Goal: Check status: Check status

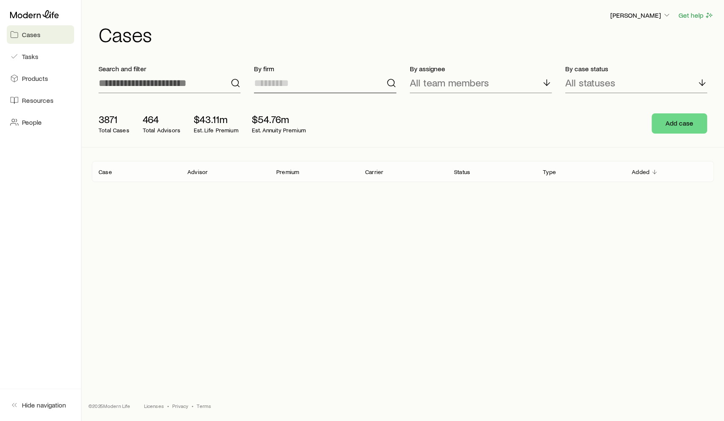
click at [296, 82] on input at bounding box center [325, 83] width 142 height 20
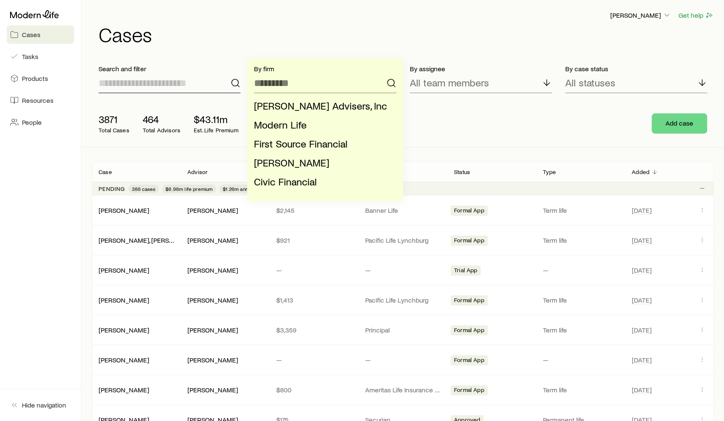
click at [192, 86] on input at bounding box center [170, 83] width 142 height 20
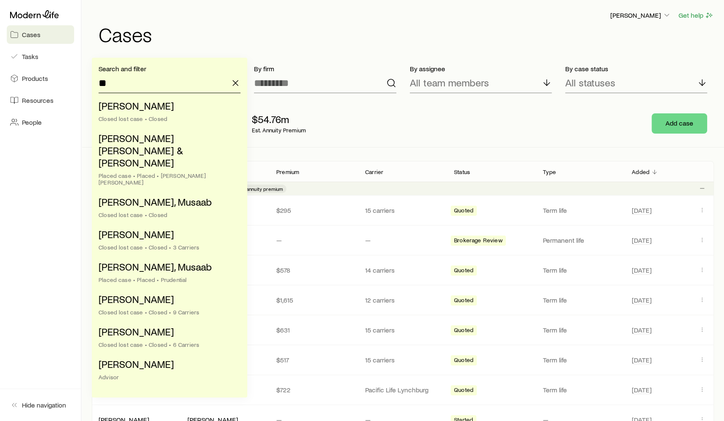
type input "*"
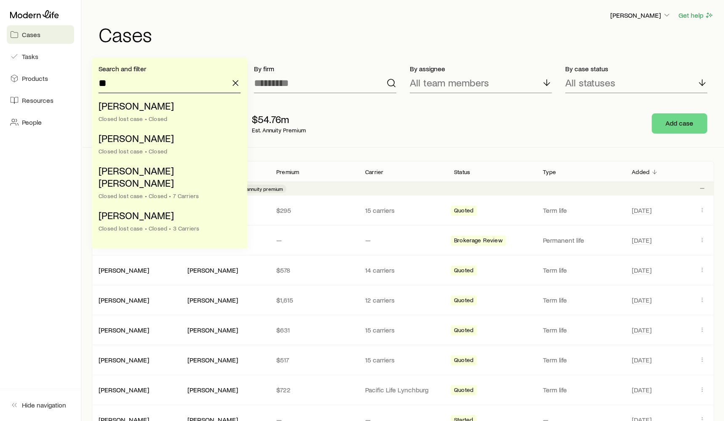
type input "*"
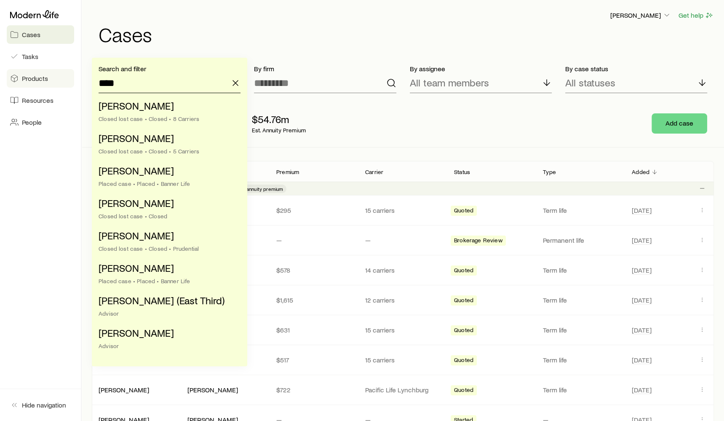
drag, startPoint x: 149, startPoint y: 83, endPoint x: 39, endPoint y: 80, distance: 109.9
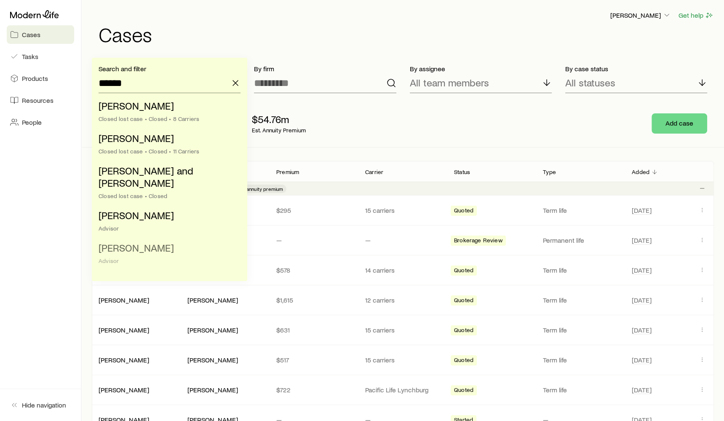
click at [129, 241] on span "[PERSON_NAME]" at bounding box center [136, 247] width 75 height 12
type input "**********"
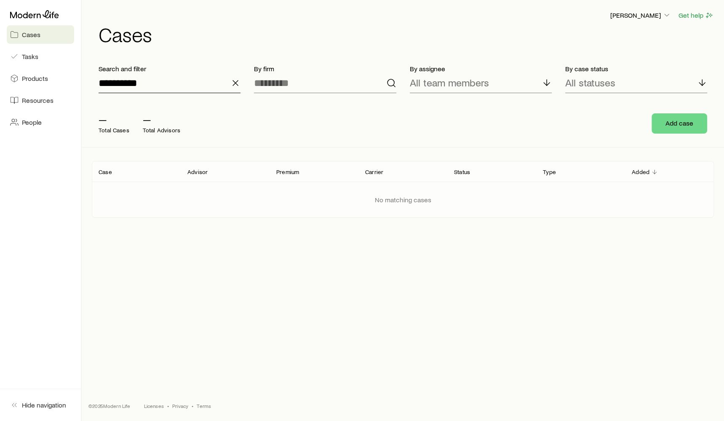
click at [158, 80] on input "**********" at bounding box center [170, 83] width 142 height 20
click at [171, 28] on h1 "Cases" at bounding box center [406, 34] width 615 height 20
click at [291, 83] on input at bounding box center [325, 83] width 142 height 20
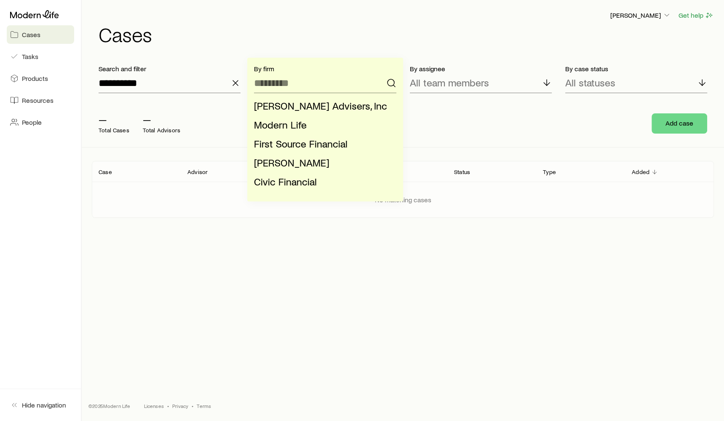
click at [277, 51] on div "[PERSON_NAME] Get help Cases" at bounding box center [403, 27] width 622 height 54
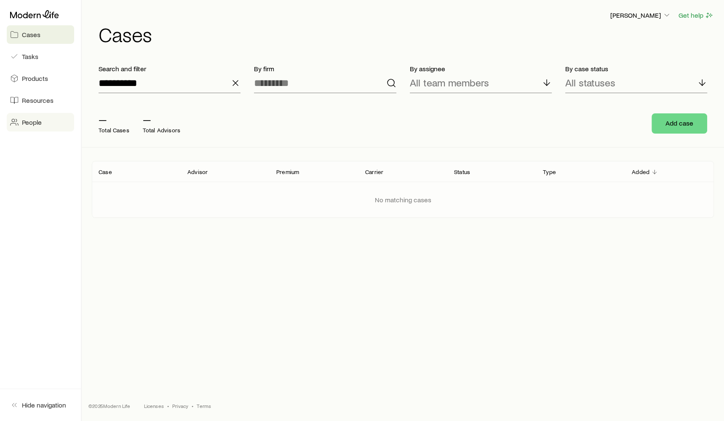
click at [34, 122] on span "People" at bounding box center [32, 122] width 20 height 8
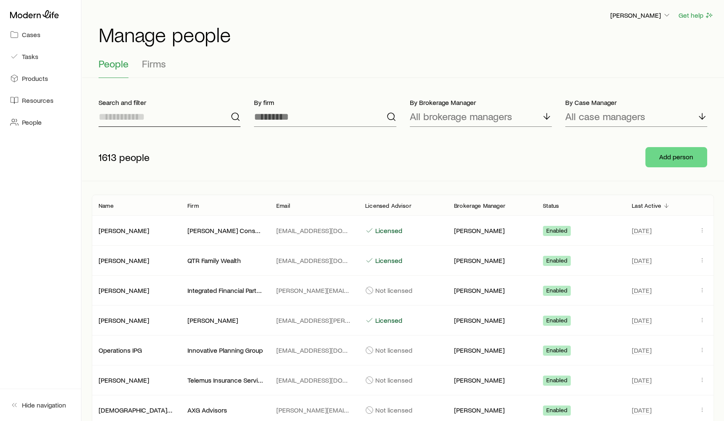
click at [197, 125] on input at bounding box center [170, 117] width 142 height 20
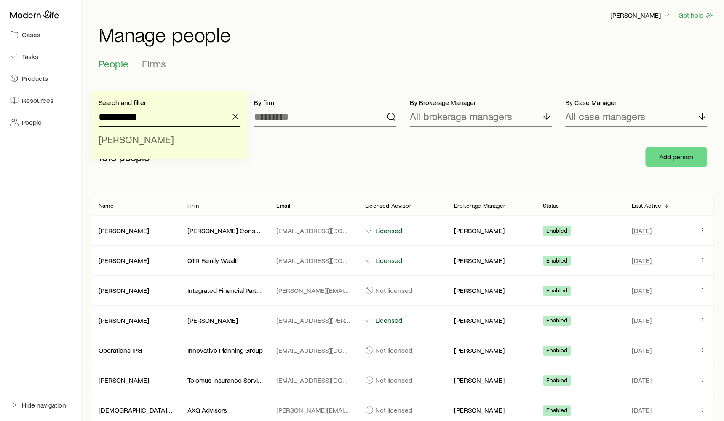
type input "**********"
click at [188, 138] on li "[PERSON_NAME]" at bounding box center [167, 139] width 137 height 19
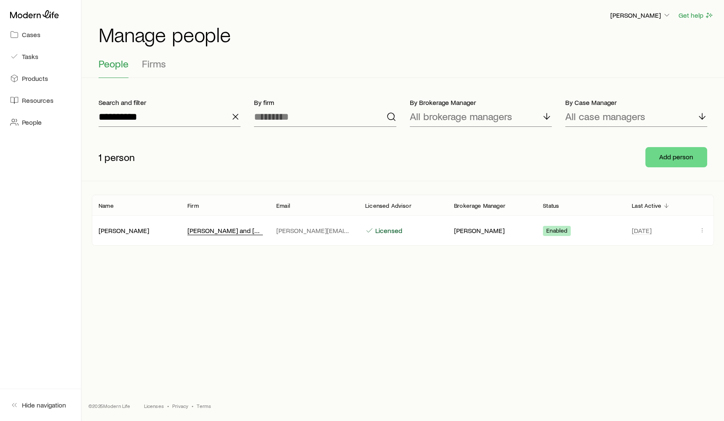
click at [211, 231] on div "[PERSON_NAME] and [PERSON_NAME]" at bounding box center [224, 230] width 75 height 9
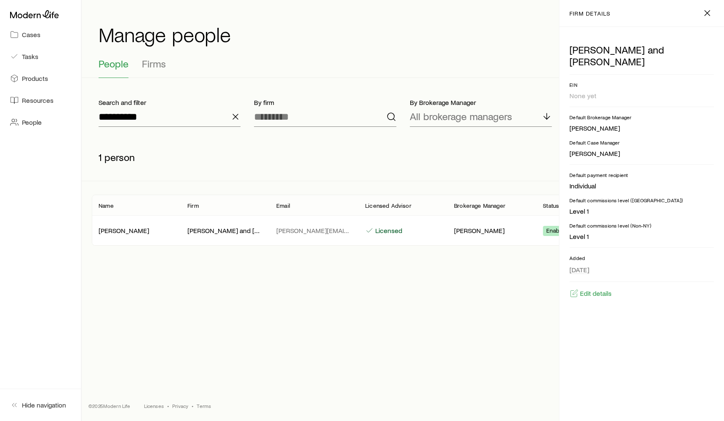
click at [233, 120] on icon "button" at bounding box center [235, 117] width 10 height 10
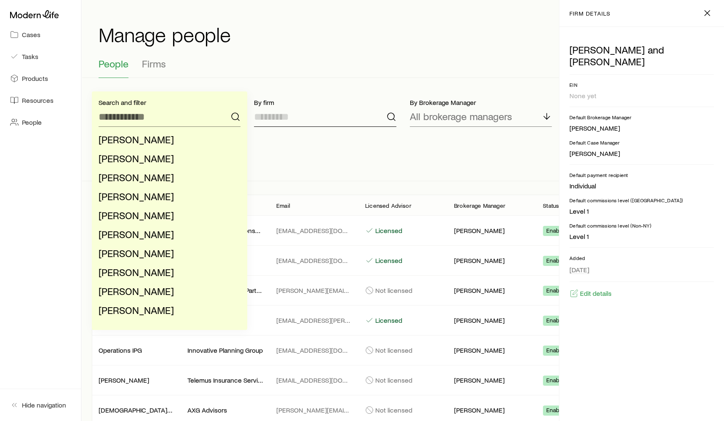
click at [297, 114] on input at bounding box center [325, 117] width 142 height 20
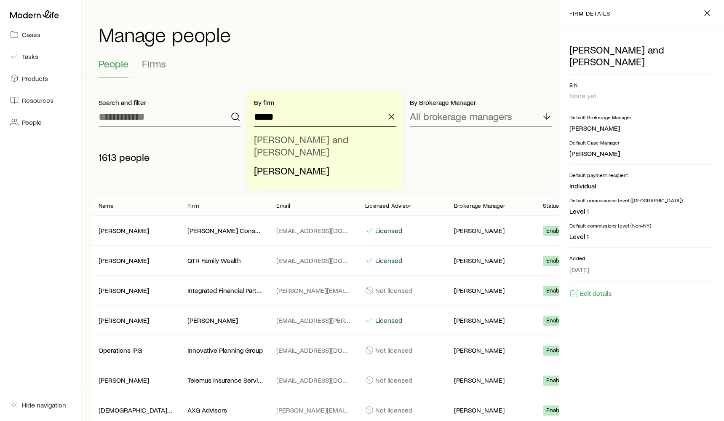
type input "*****"
click at [351, 135] on li "[PERSON_NAME] and [PERSON_NAME]" at bounding box center [322, 145] width 137 height 31
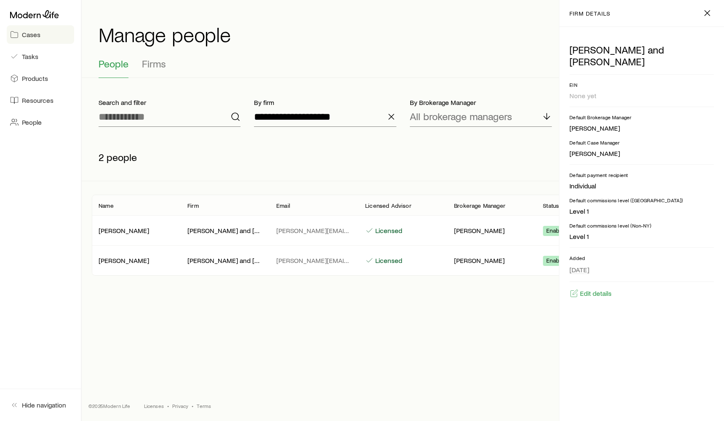
click at [56, 34] on link "Cases" at bounding box center [40, 34] width 67 height 19
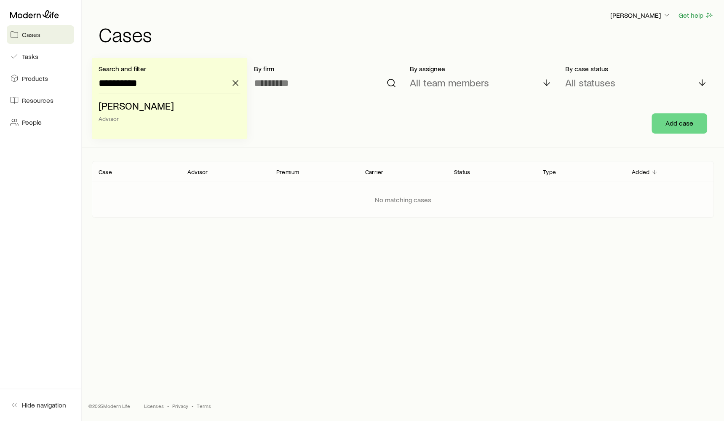
drag, startPoint x: 191, startPoint y: 81, endPoint x: 80, endPoint y: 71, distance: 111.2
click at [80, 71] on div "**********" at bounding box center [362, 210] width 724 height 421
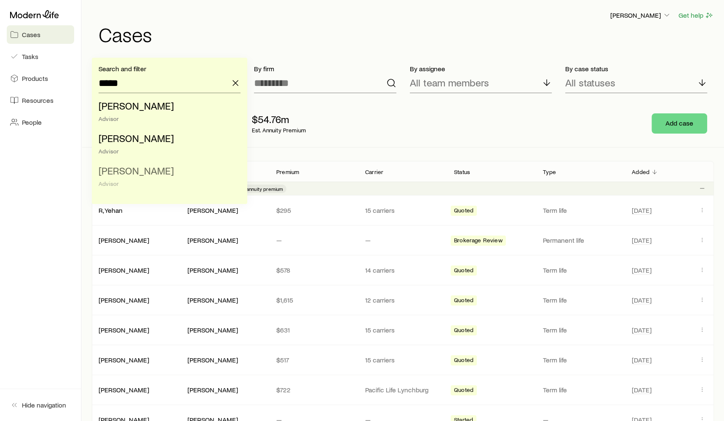
click at [130, 176] on span "[PERSON_NAME]" at bounding box center [136, 170] width 75 height 12
type input "**********"
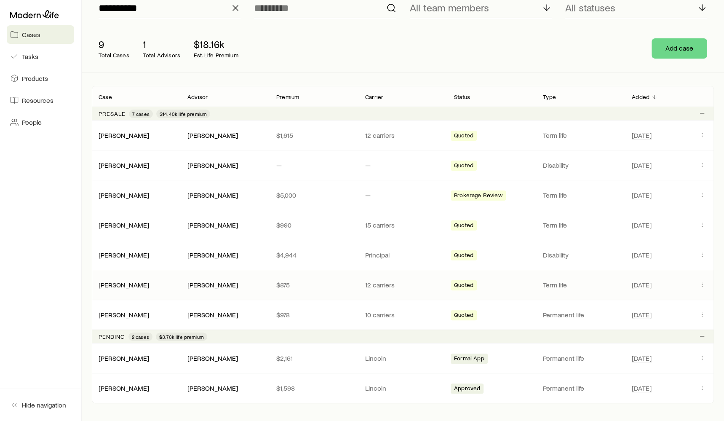
scroll to position [73, 0]
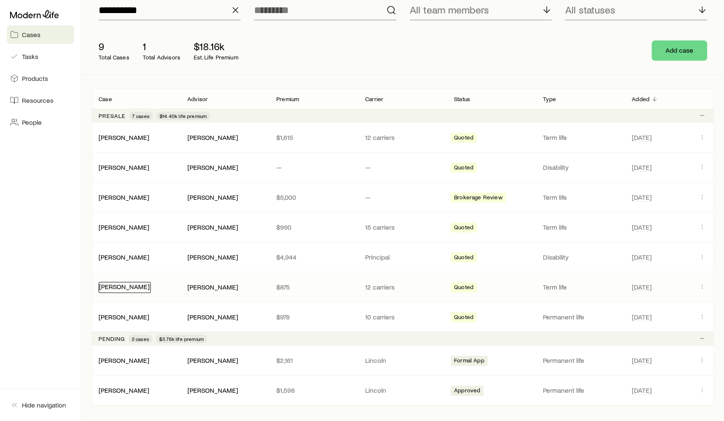
click at [120, 285] on link "[PERSON_NAME]" at bounding box center [124, 286] width 51 height 8
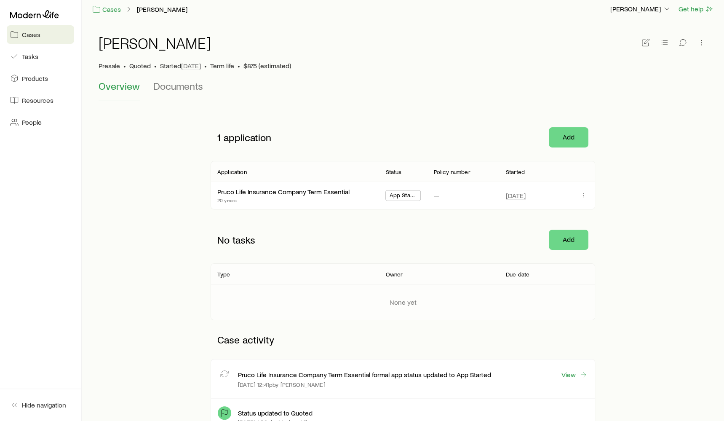
scroll to position [5, 0]
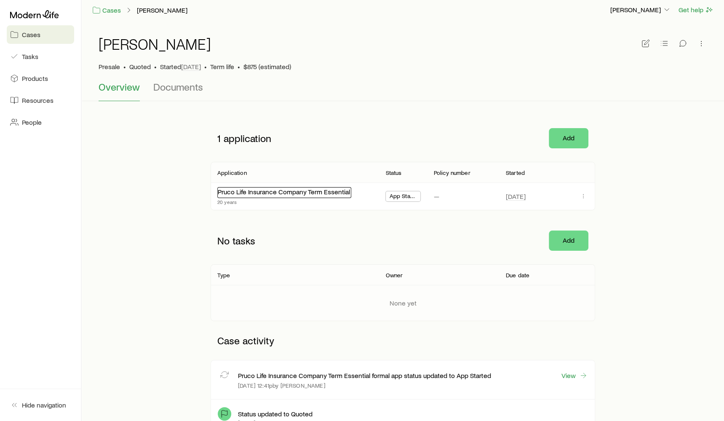
click at [258, 192] on link "Pruco Life Insurance Company Term Essential" at bounding box center [284, 191] width 132 height 8
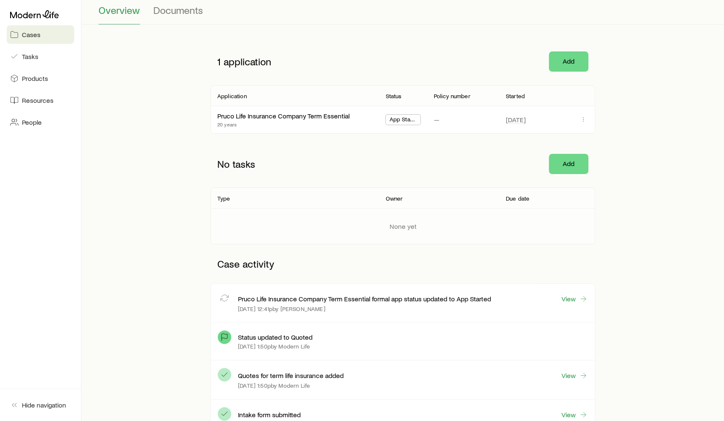
scroll to position [137, 0]
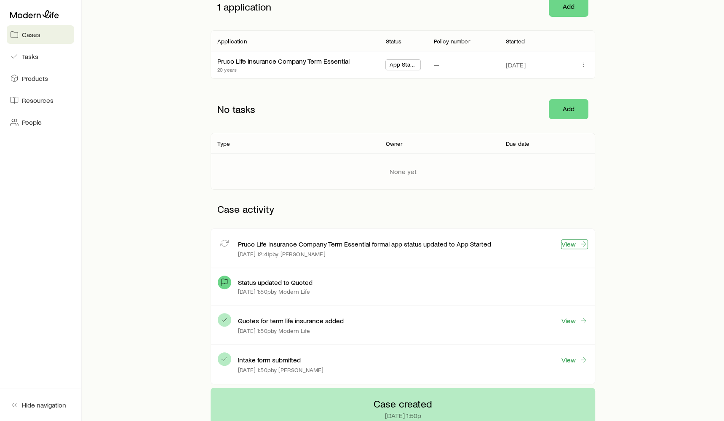
click at [574, 242] on link "View" at bounding box center [574, 244] width 27 height 10
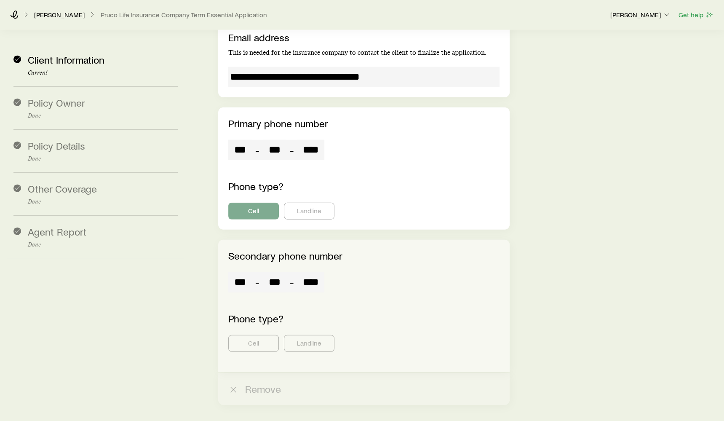
scroll to position [1916, 0]
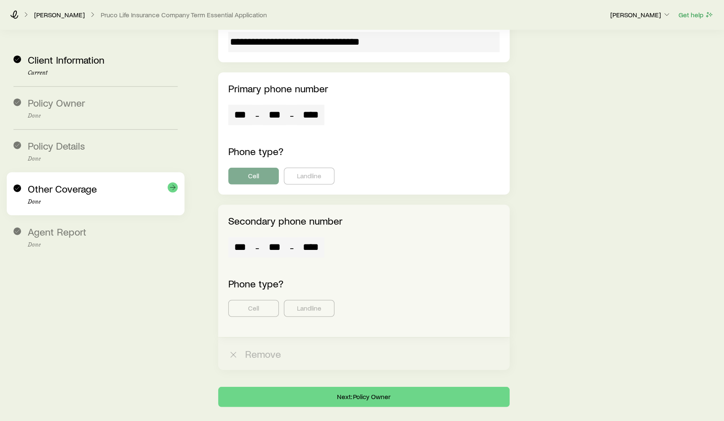
click at [112, 206] on div "Other Coverage Done" at bounding box center [95, 193] width 164 height 43
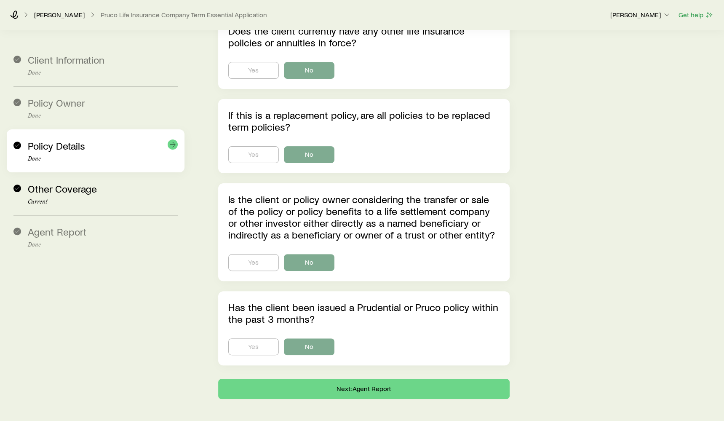
click at [87, 153] on div "Policy Details Done" at bounding box center [103, 151] width 150 height 22
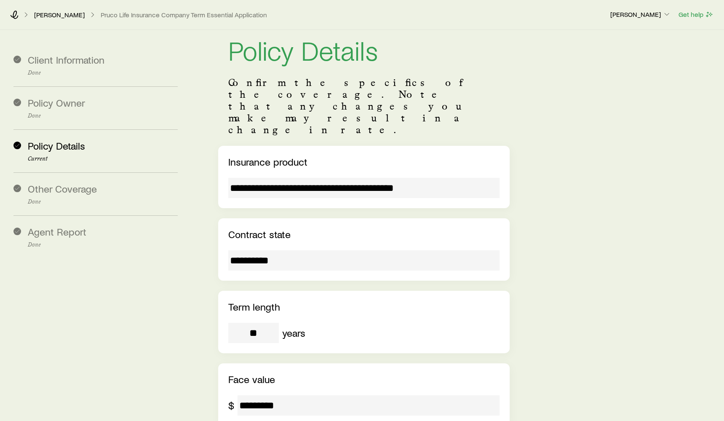
scroll to position [0, 0]
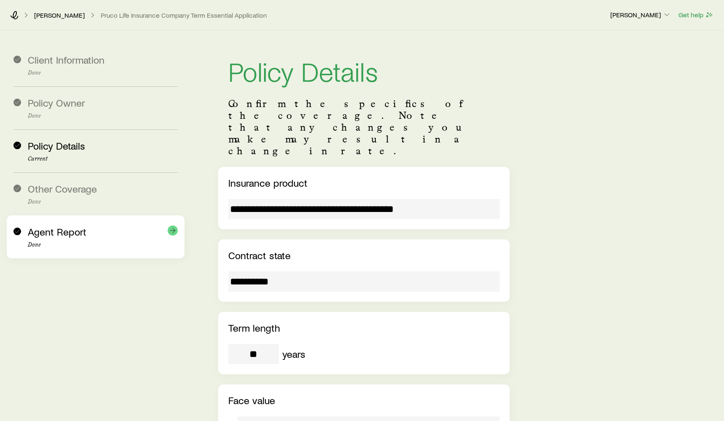
click at [101, 234] on div "Agent Report Done" at bounding box center [103, 237] width 150 height 22
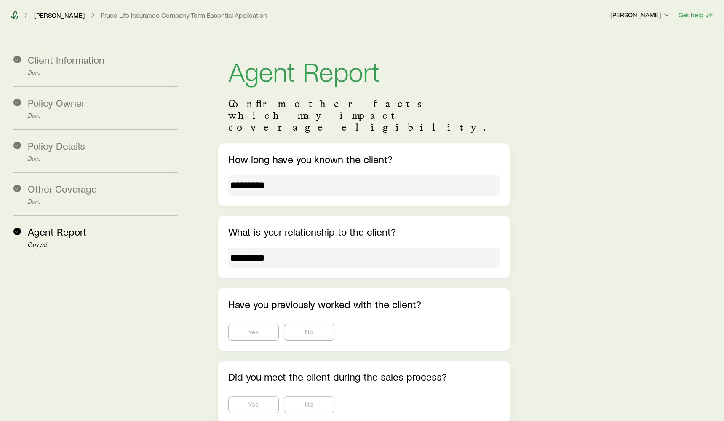
click at [16, 14] on icon at bounding box center [15, 15] width 8 height 8
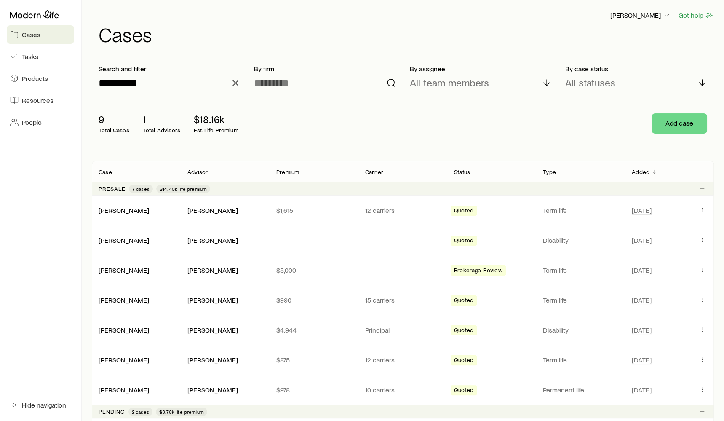
click at [233, 78] on icon "button" at bounding box center [235, 83] width 10 height 10
